Goal: Navigation & Orientation: Find specific page/section

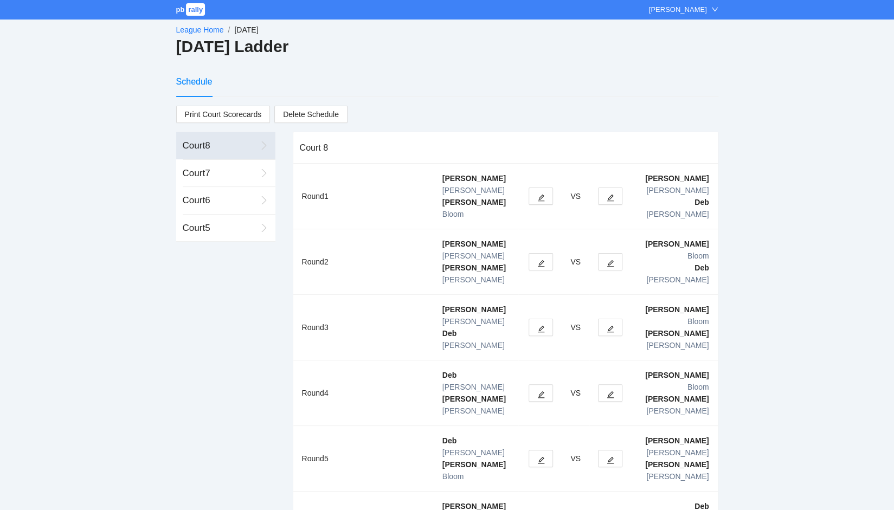
click at [179, 11] on span "pb" at bounding box center [180, 9] width 9 height 8
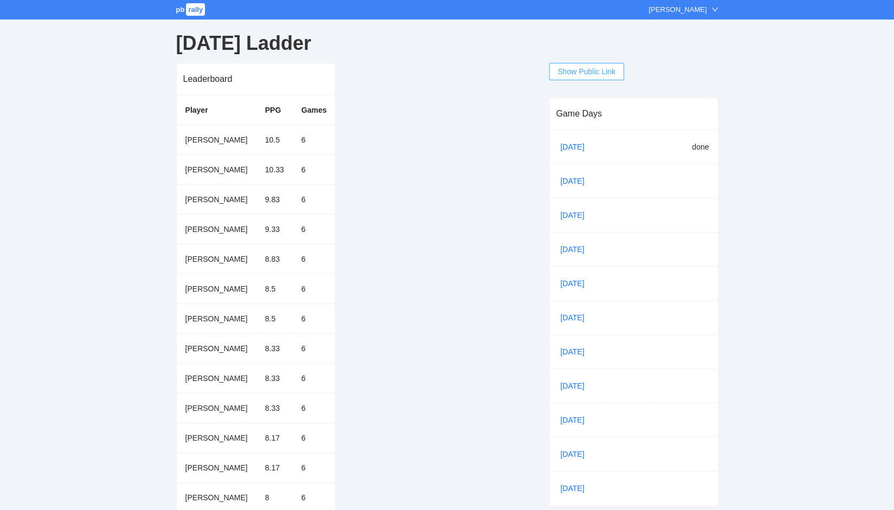
click at [585, 70] on span "Show Public Link" at bounding box center [587, 72] width 58 height 12
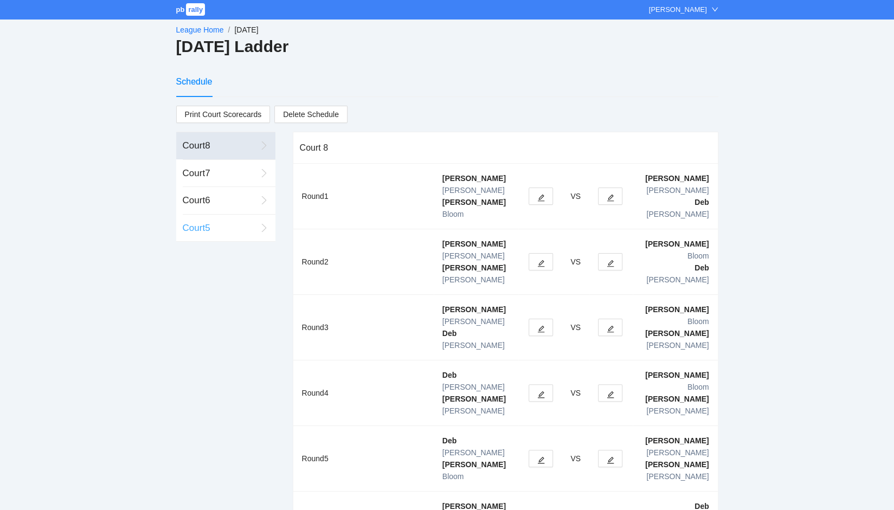
click at [200, 227] on div "Court 5" at bounding box center [220, 228] width 74 height 14
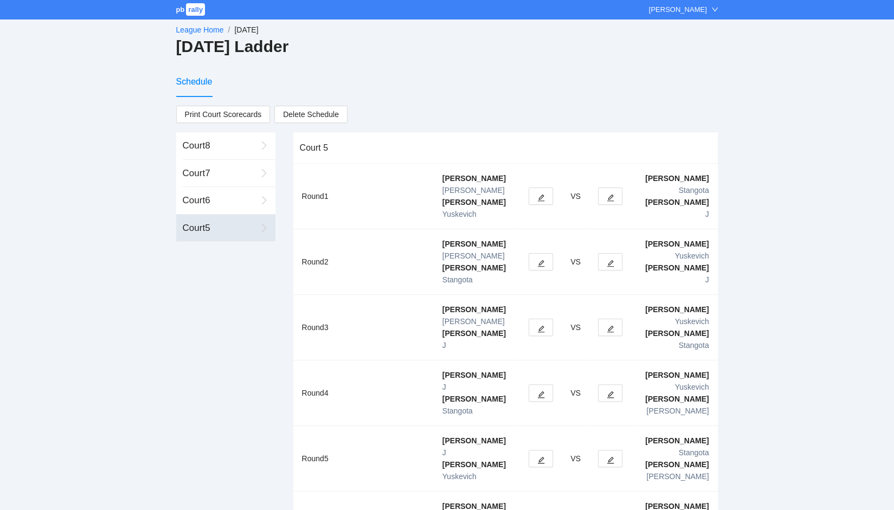
click at [197, 31] on link "League Home" at bounding box center [200, 29] width 48 height 9
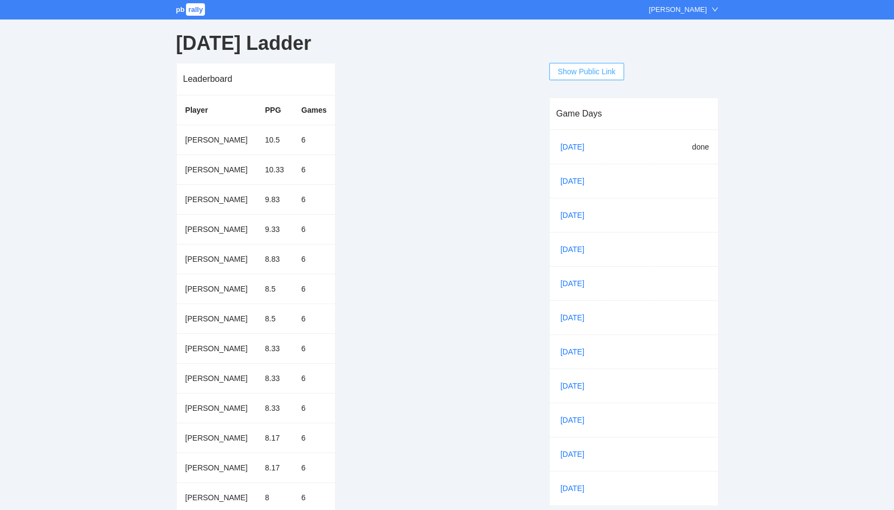
click at [578, 74] on span "Show Public Link" at bounding box center [587, 72] width 58 height 12
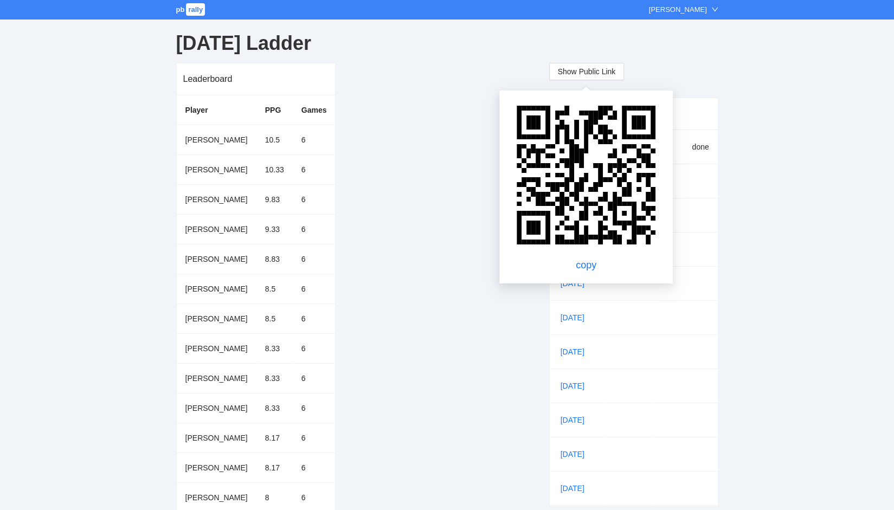
click at [433, 73] on div "Leaderboard Player PPG Games Kathy Widmer 10.5 6 Beatrice Bloom 10.33 6 Marcie …" at bounding box center [354, 392] width 356 height 659
